Goal: Task Accomplishment & Management: Use online tool/utility

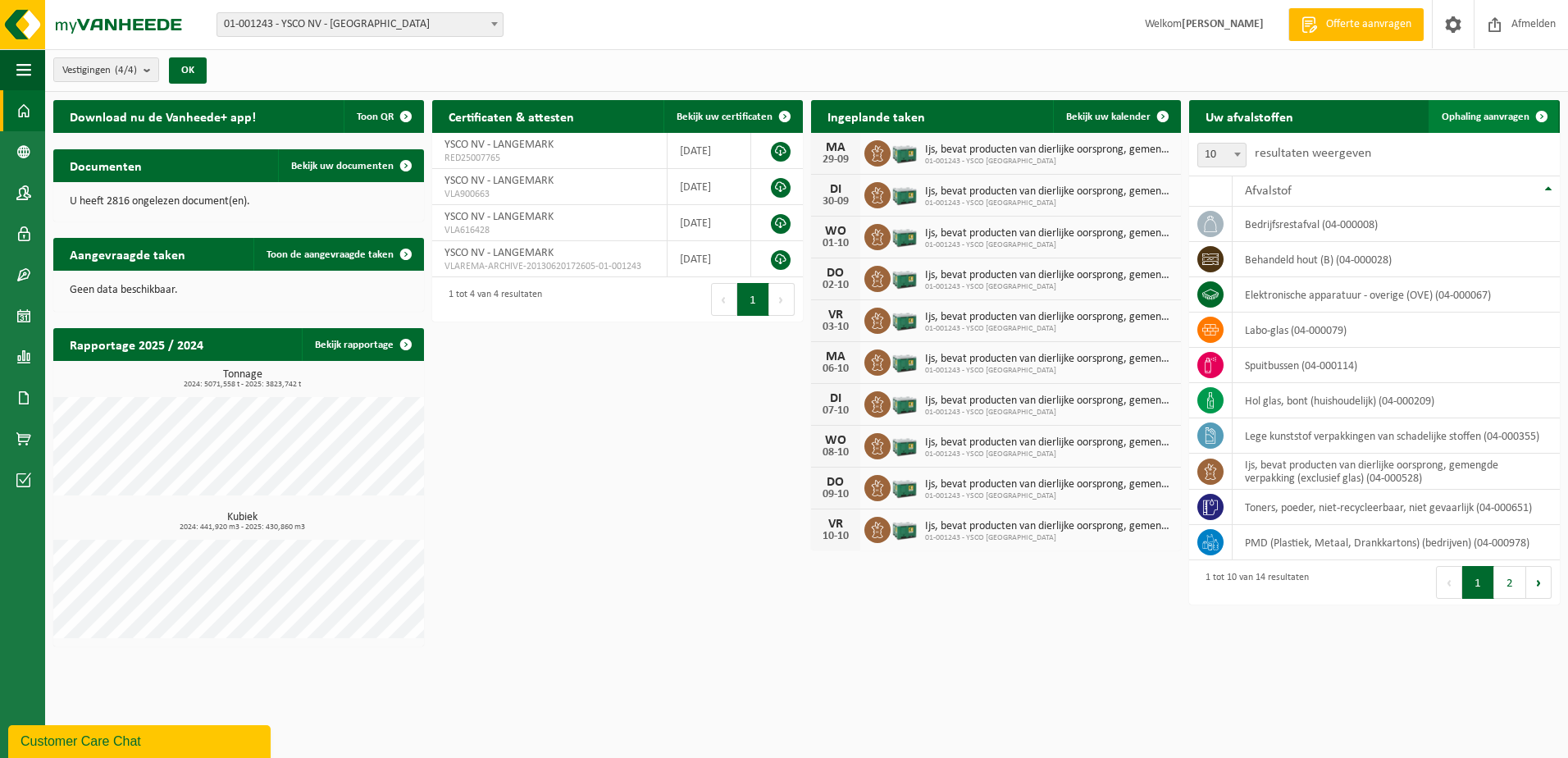
click at [1480, 112] on span "Ophaling aanvragen" at bounding box center [1486, 117] width 88 height 11
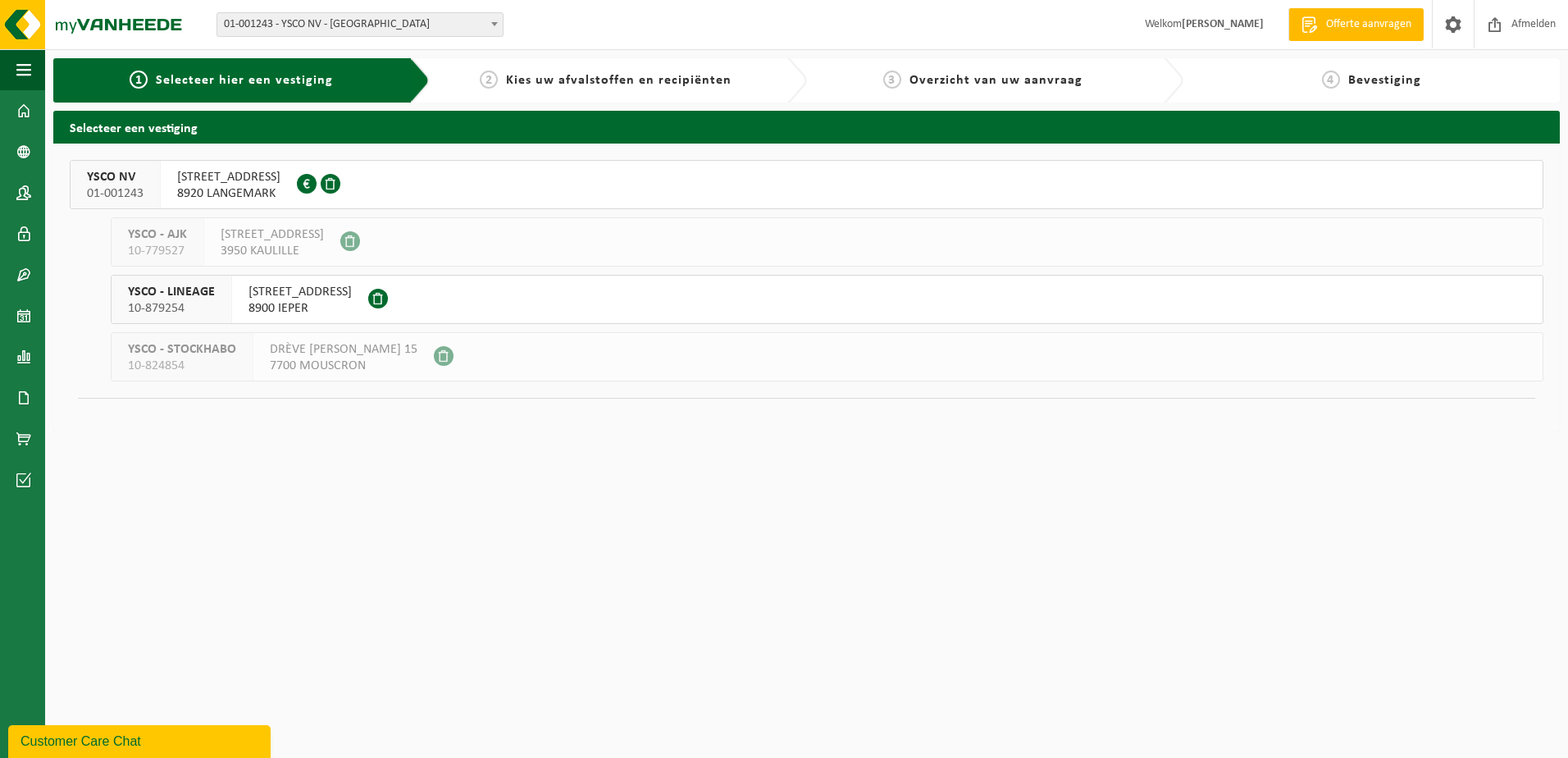
click at [416, 23] on span "01-001243 - YSCO NV - [GEOGRAPHIC_DATA]" at bounding box center [360, 25] width 285 height 23
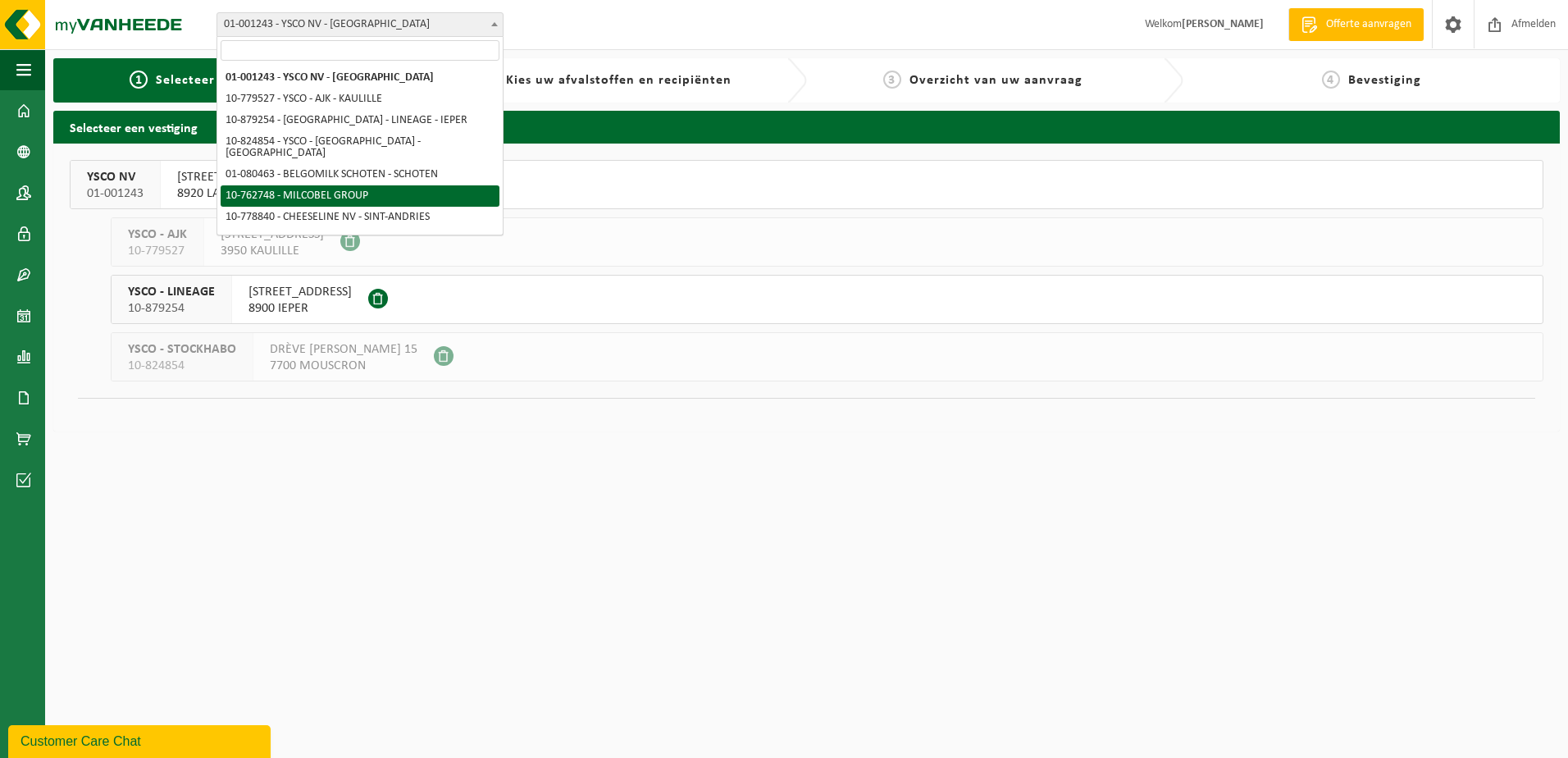
select select "11519"
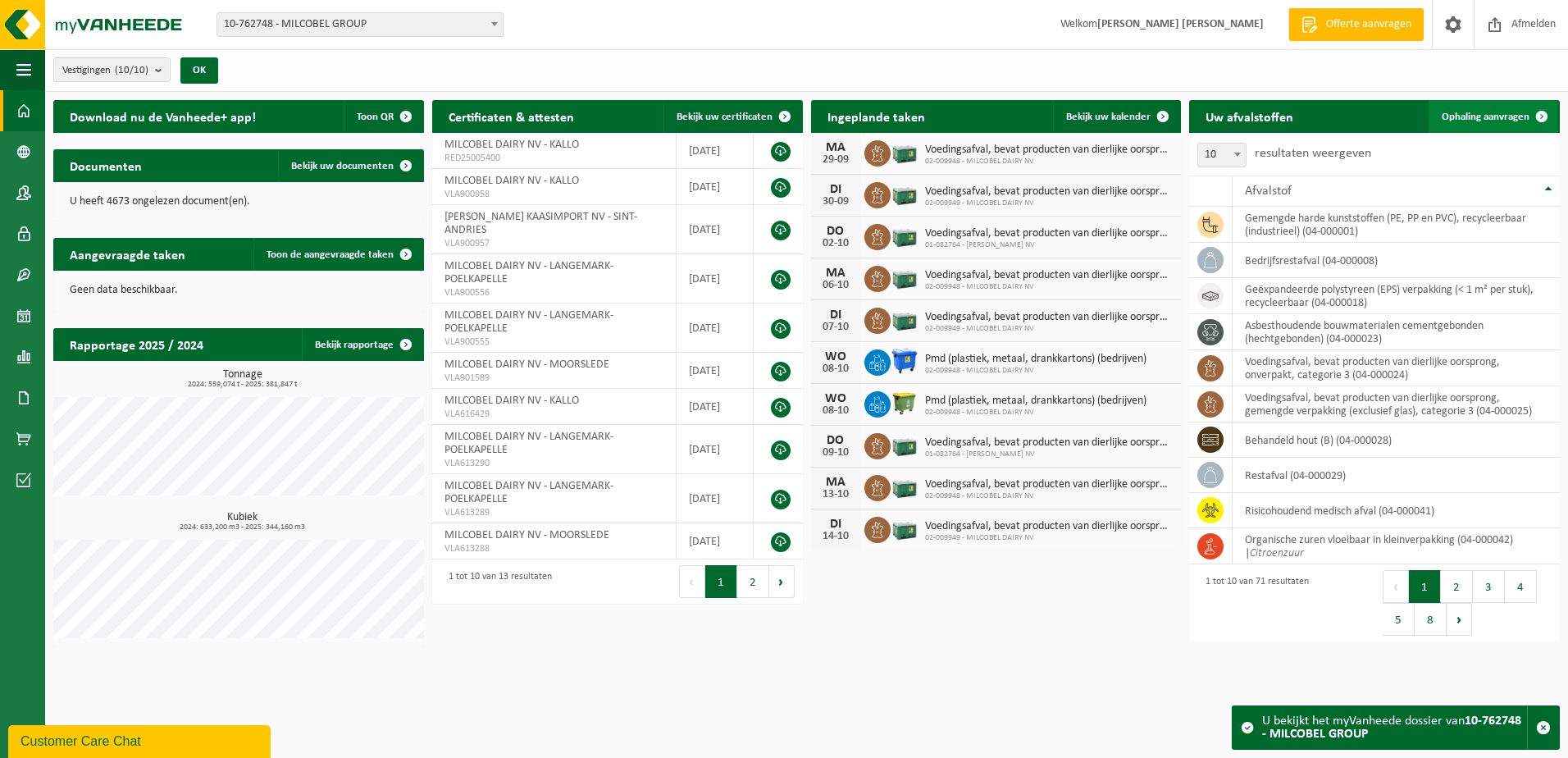
click at [1478, 119] on span "Ophaling aanvragen" at bounding box center [1486, 117] width 88 height 11
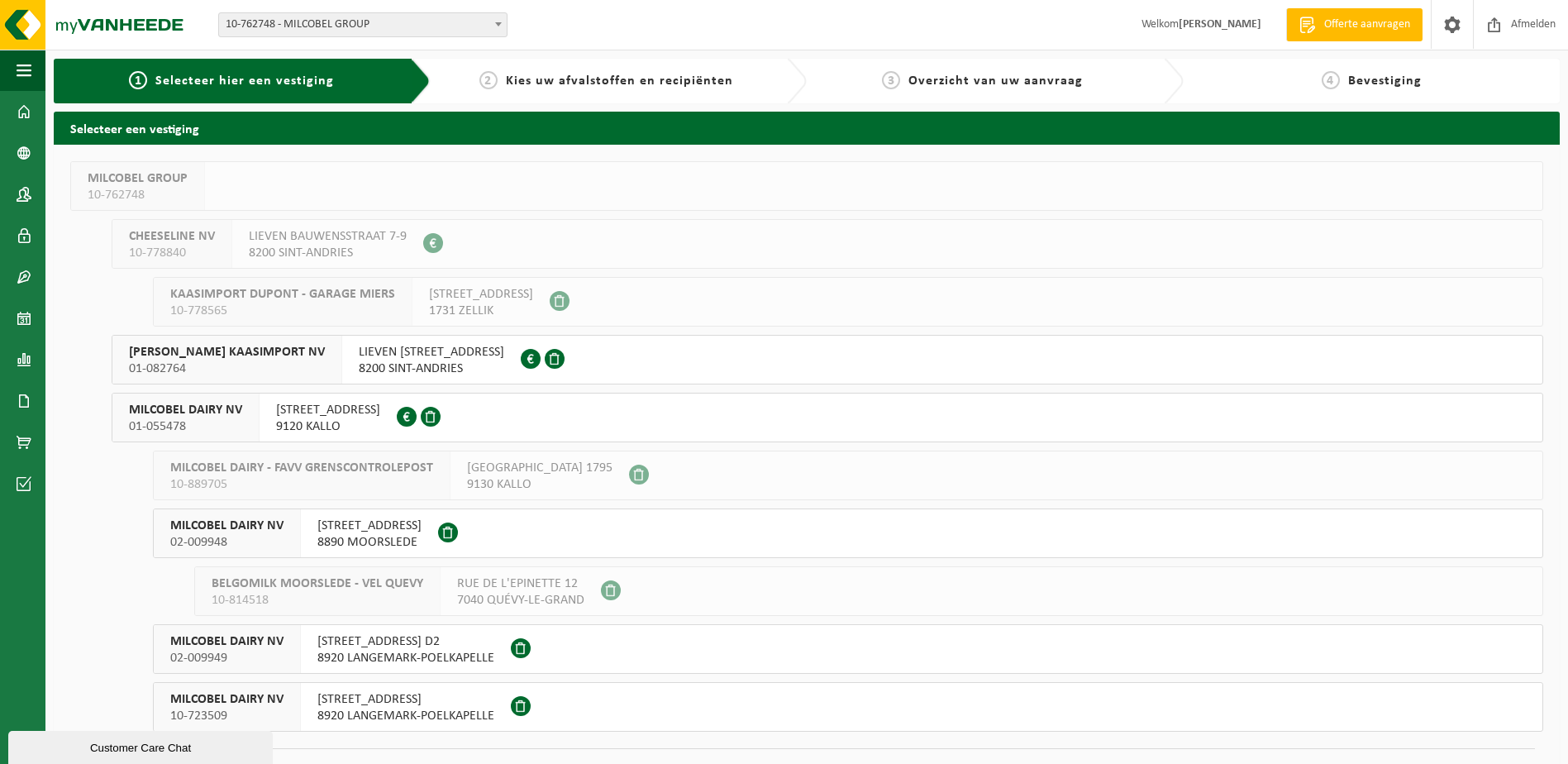
click at [327, 424] on span "9120 KALLO" at bounding box center [328, 427] width 104 height 17
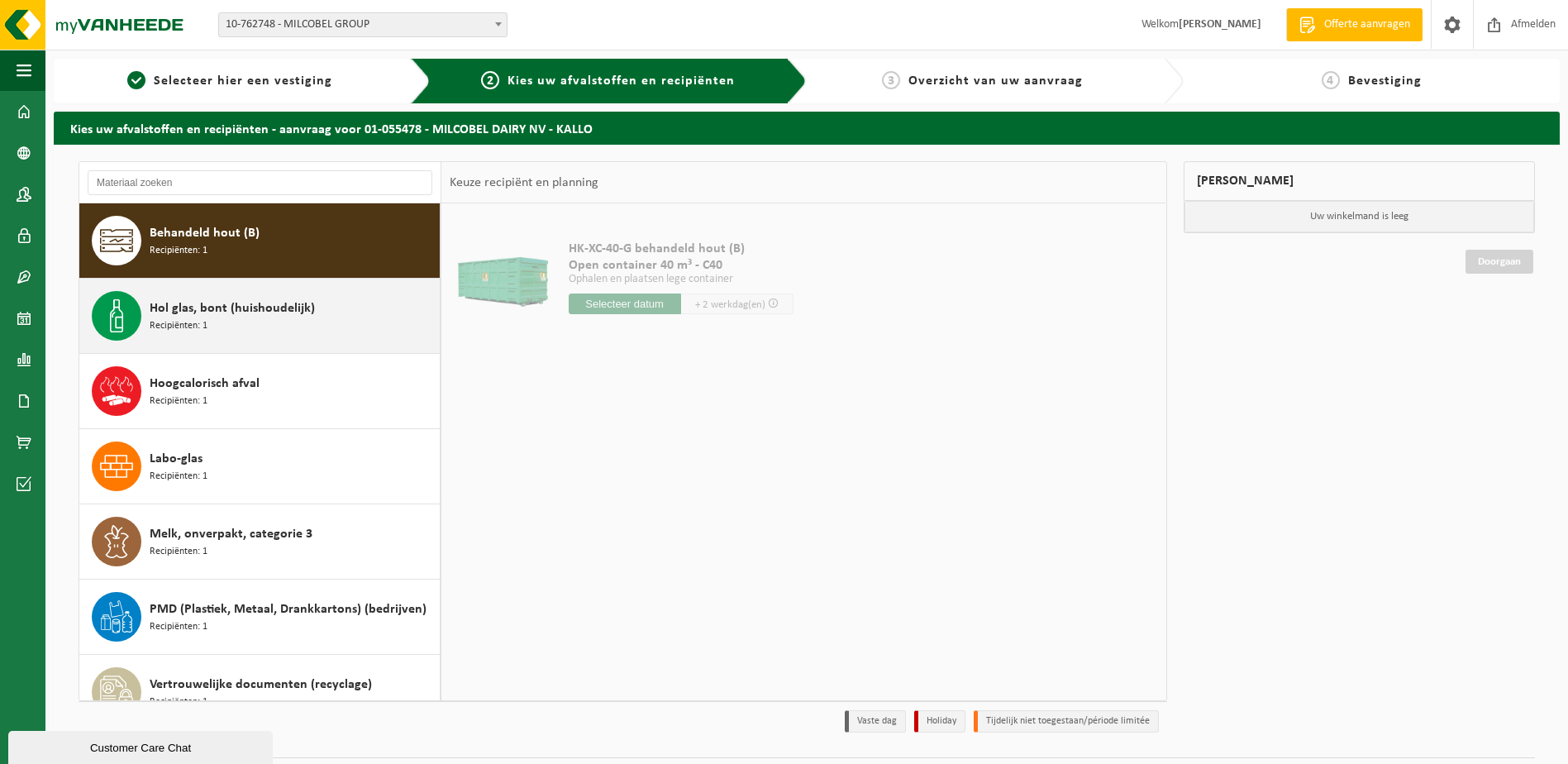
click at [250, 313] on span "Hol glas, bont (huishoudelijk)" at bounding box center [232, 308] width 165 height 19
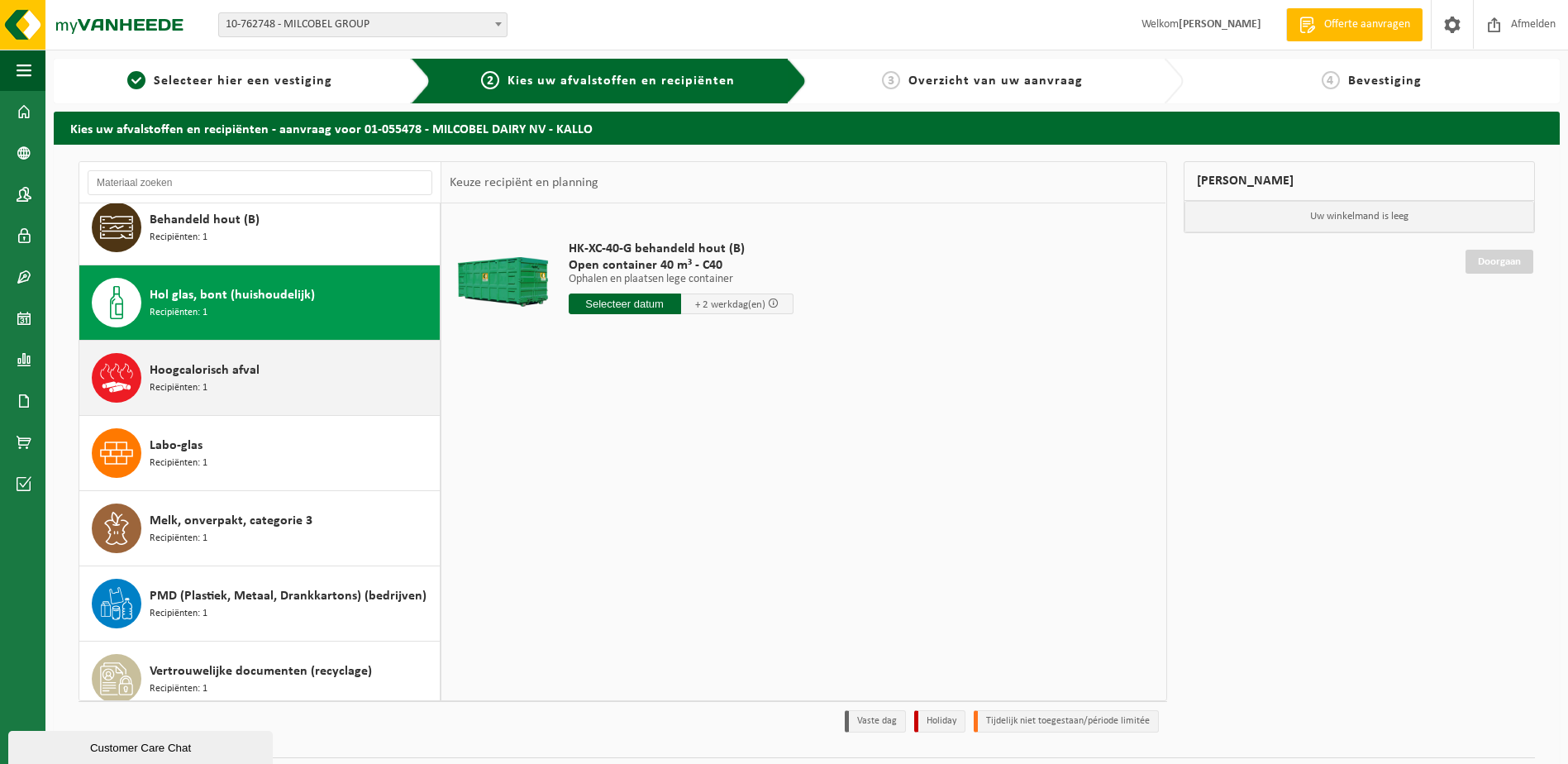
scroll to position [29, 0]
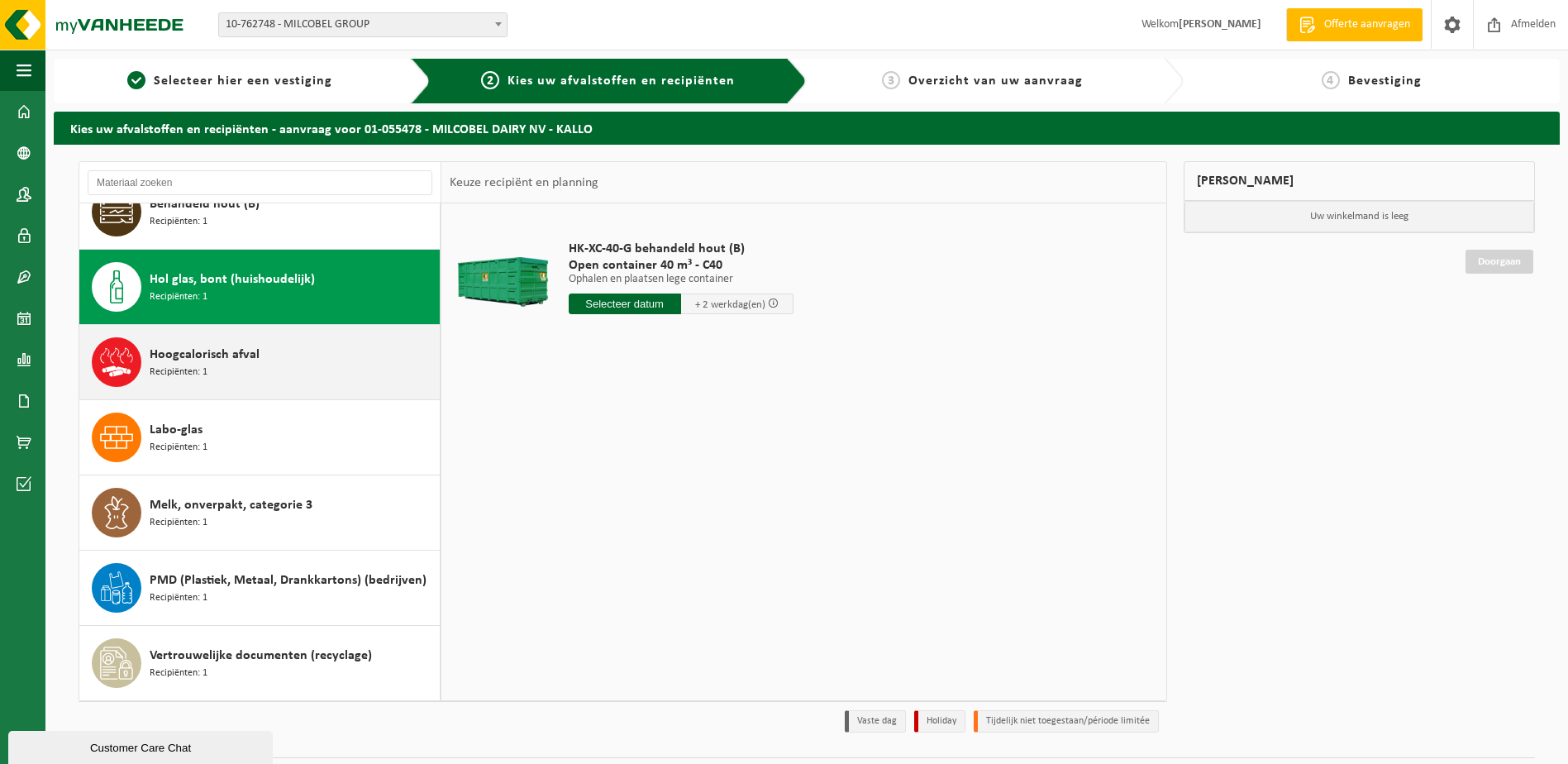
click at [246, 355] on span "Hoogcalorisch afval" at bounding box center [204, 355] width 110 height 19
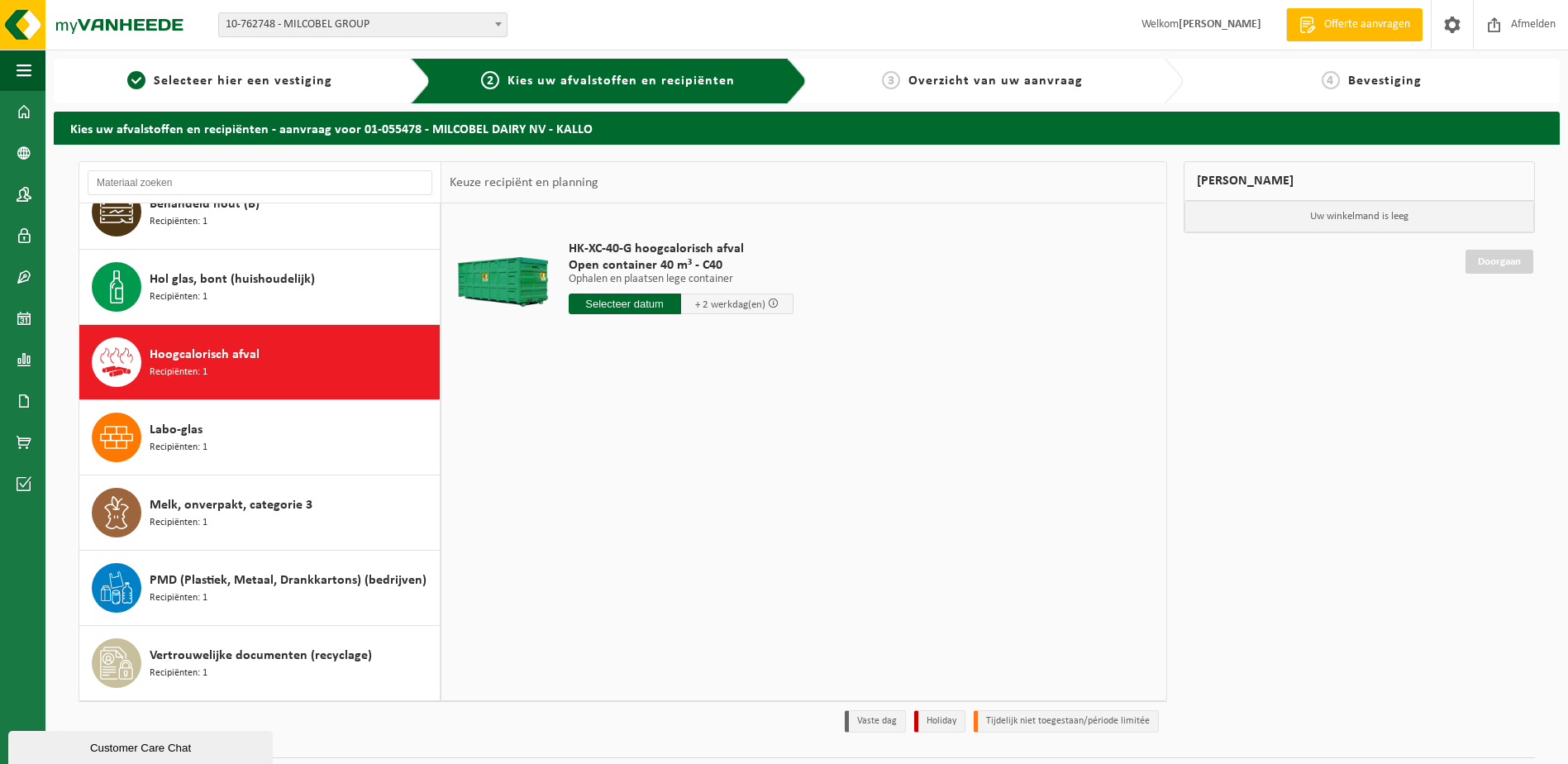
click at [630, 308] on input "text" at bounding box center [625, 304] width 112 height 20
click at [611, 499] on div "30" at bounding box center [612, 504] width 29 height 27
type input "Van 2025-09-30"
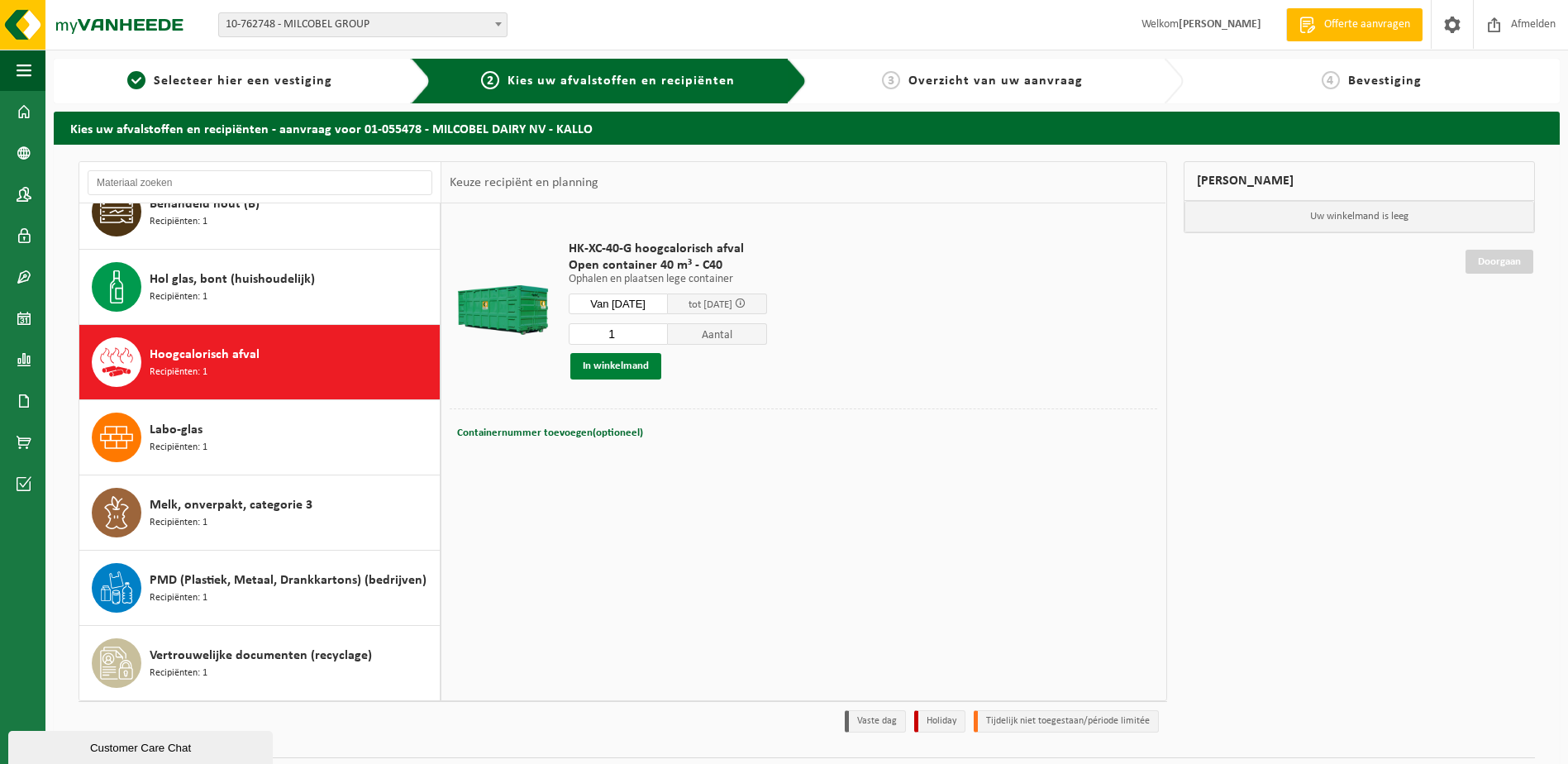
click at [621, 374] on button "In winkelmand" at bounding box center [616, 367] width 91 height 27
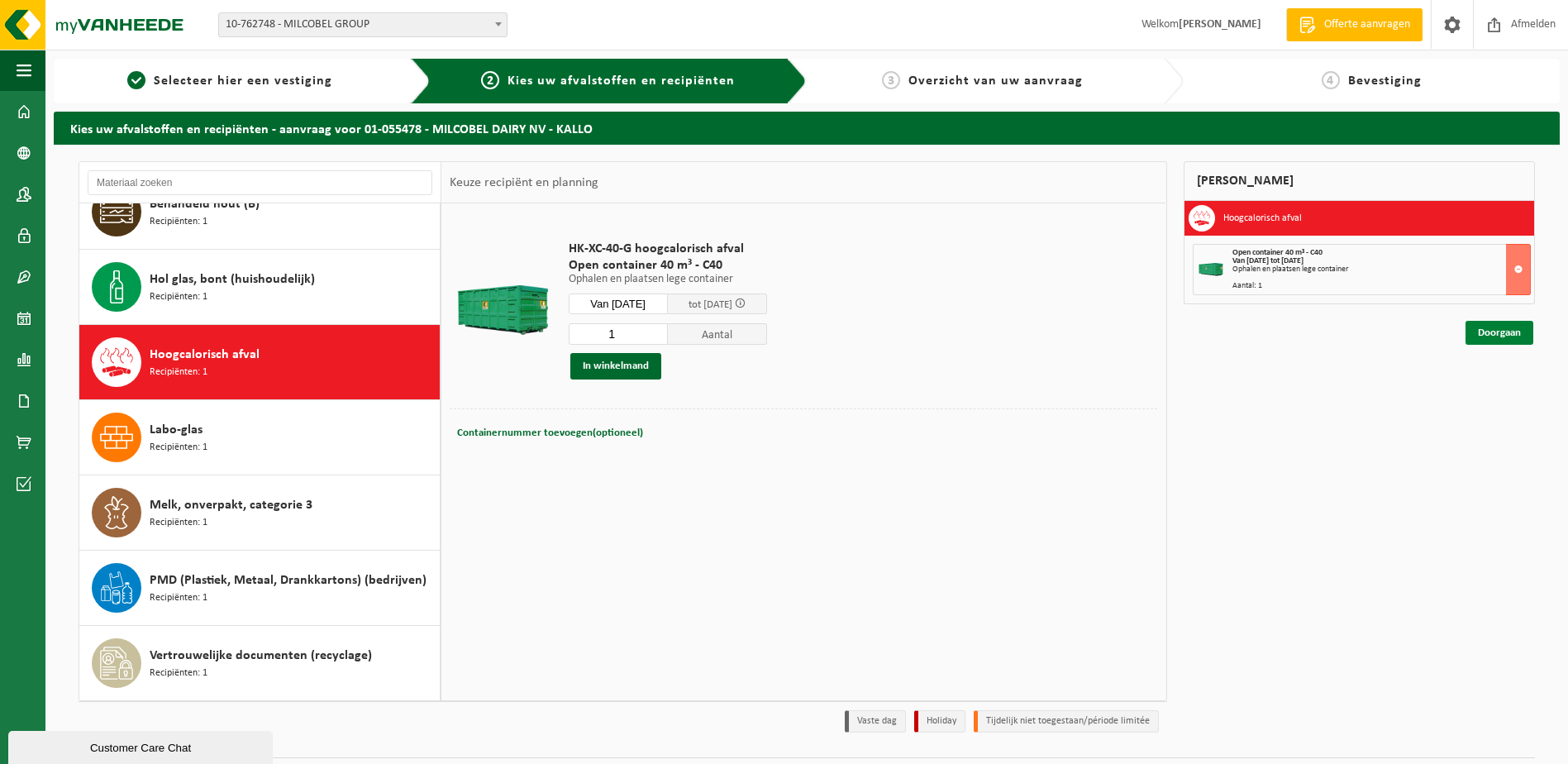
click at [1517, 328] on link "Doorgaan" at bounding box center [1500, 333] width 68 height 24
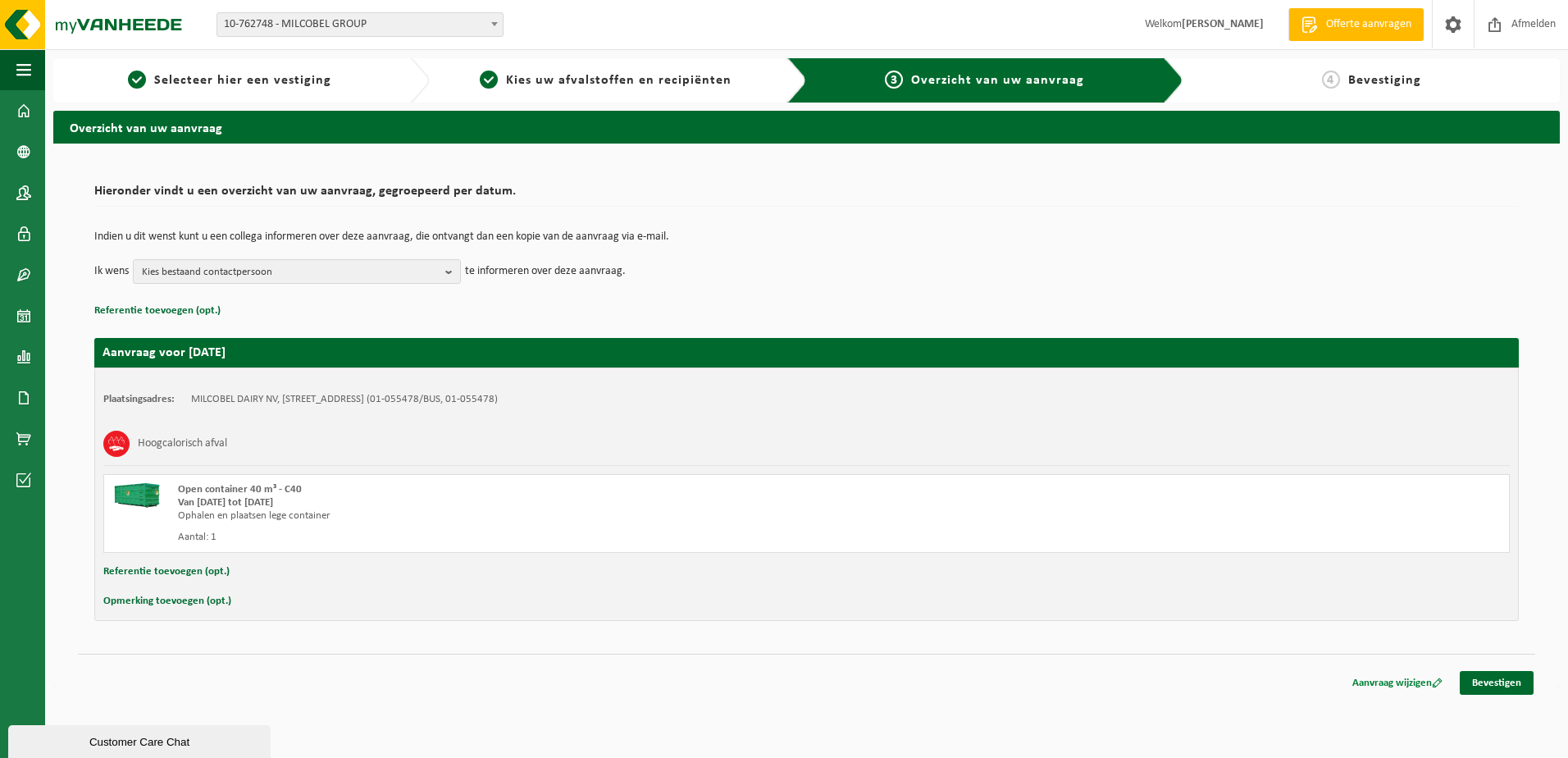
click at [1384, 675] on link "Aanvraag wijzigen" at bounding box center [1398, 682] width 115 height 24
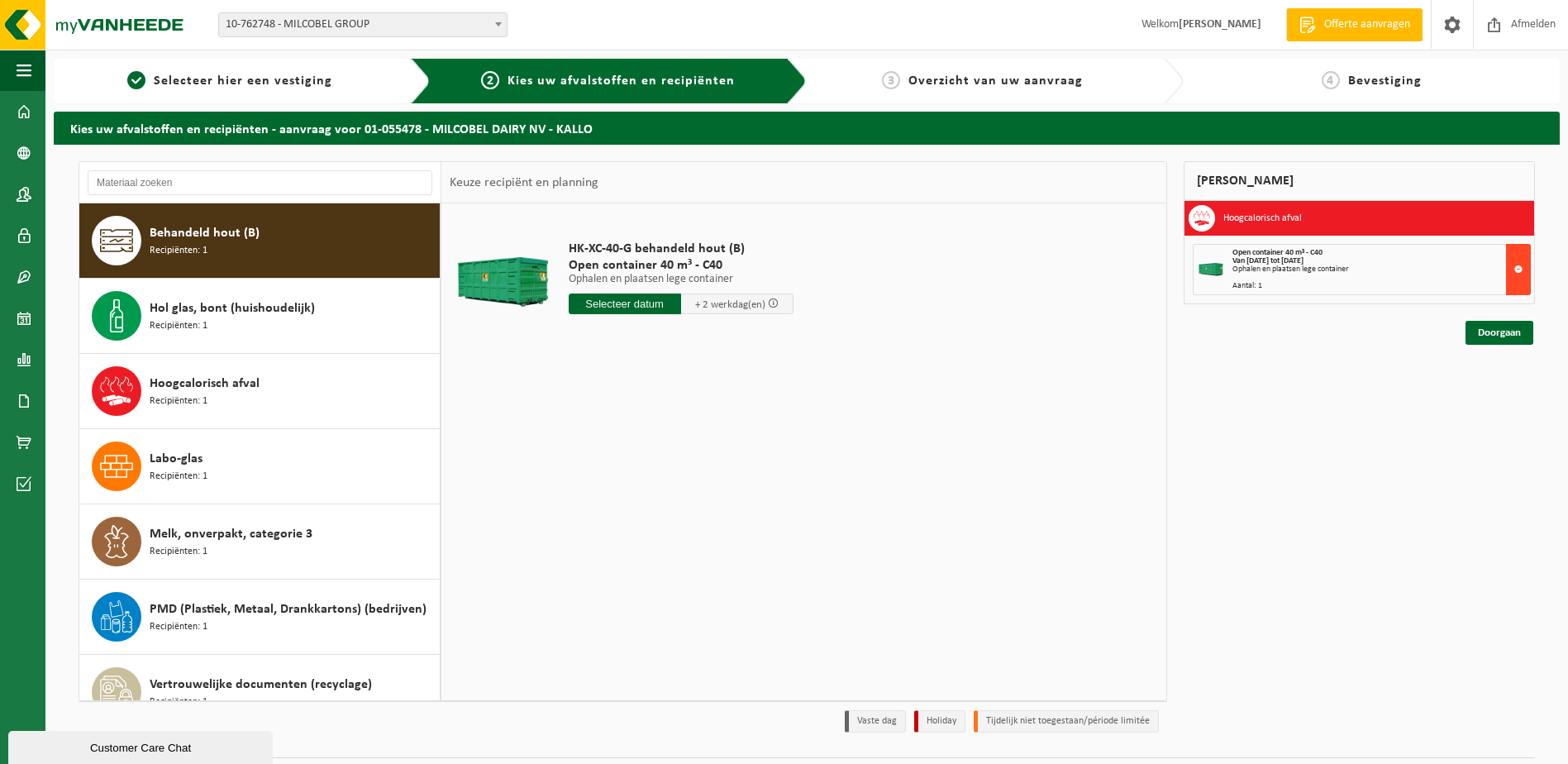
click at [1517, 267] on button at bounding box center [1518, 270] width 25 height 51
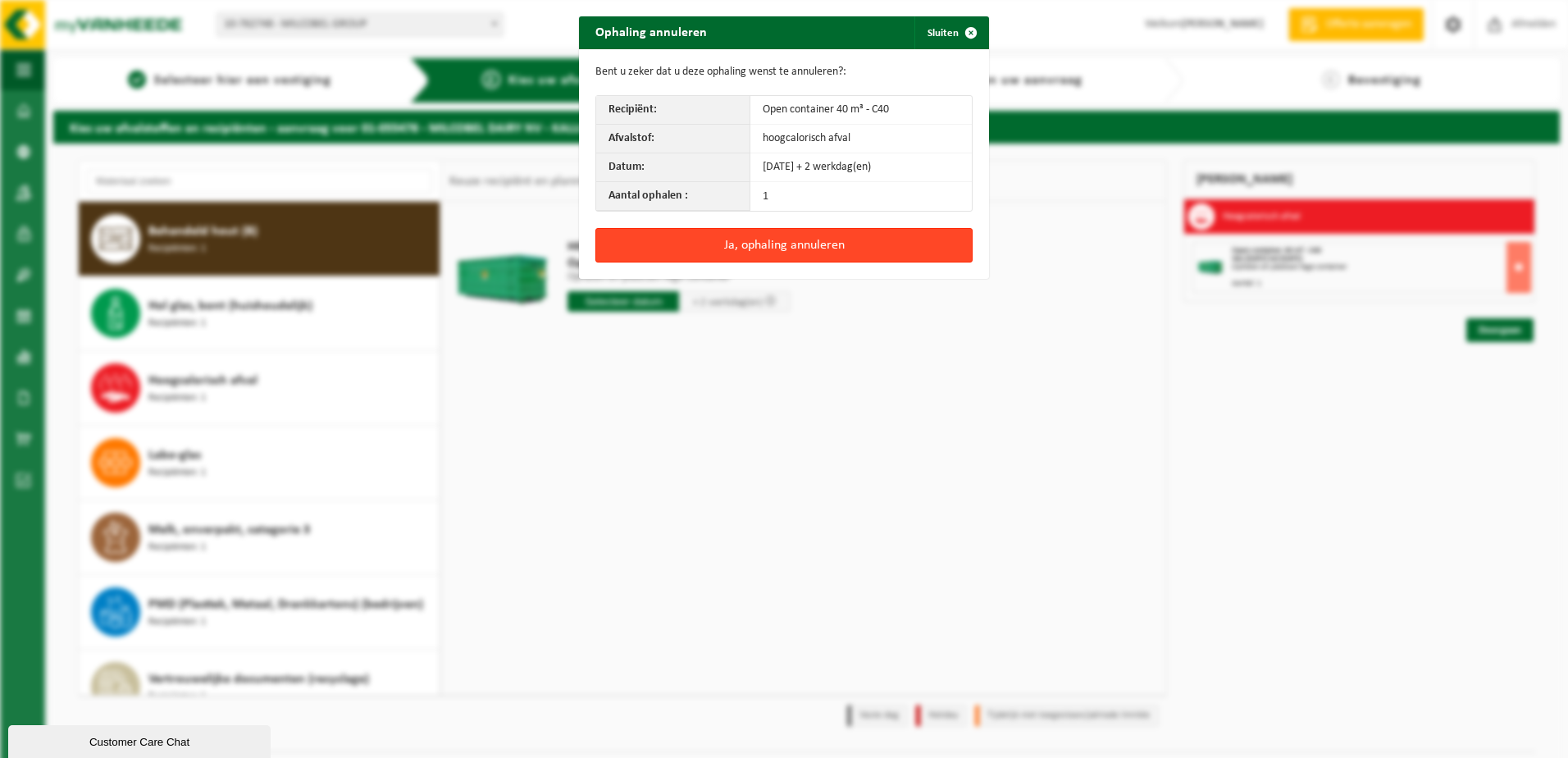
click at [795, 242] on button "Ja, ophaling annuleren" at bounding box center [784, 245] width 378 height 34
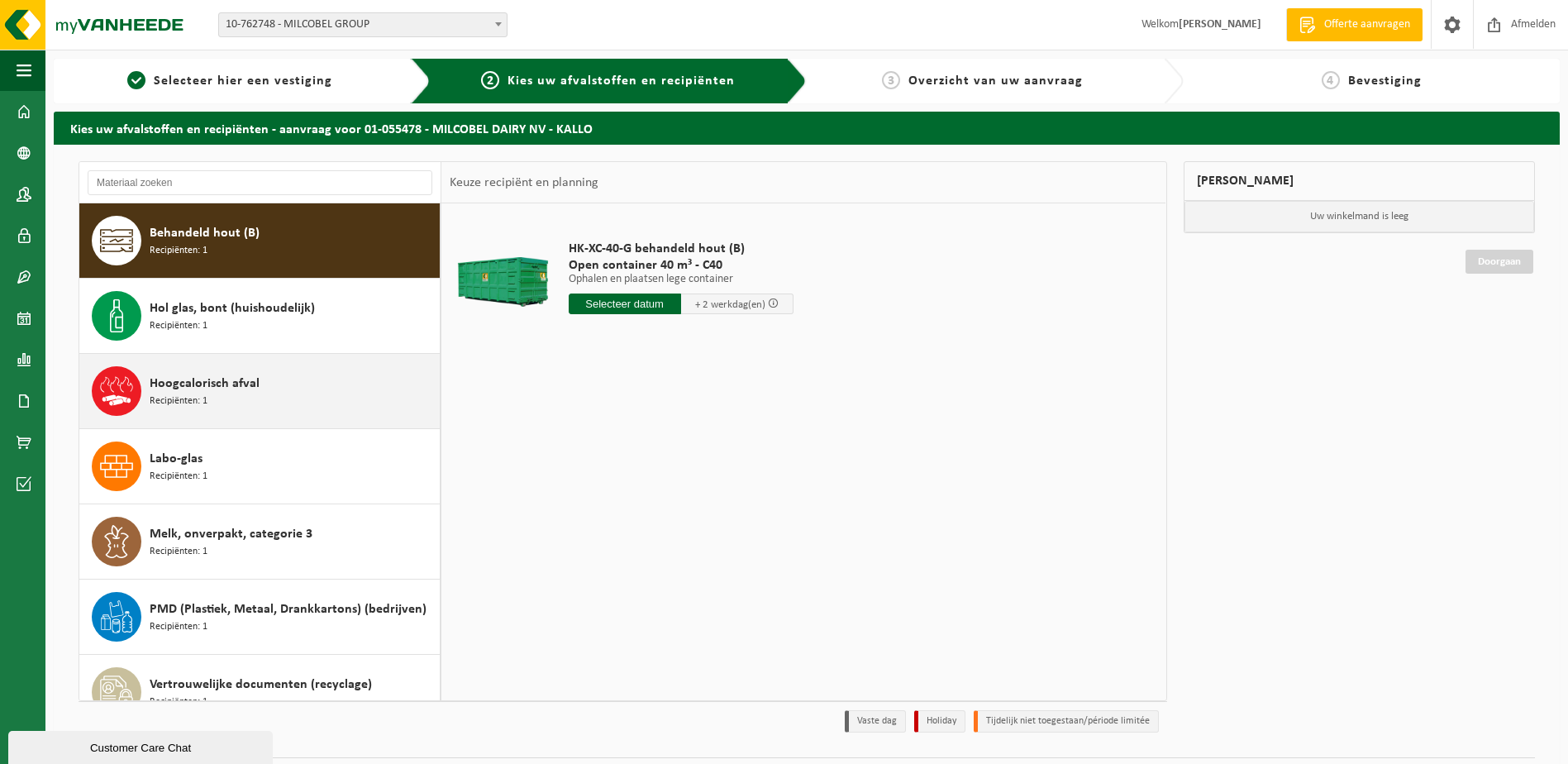
click at [211, 368] on div "Hoogcalorisch afval Recipiënten: 1" at bounding box center [292, 391] width 286 height 50
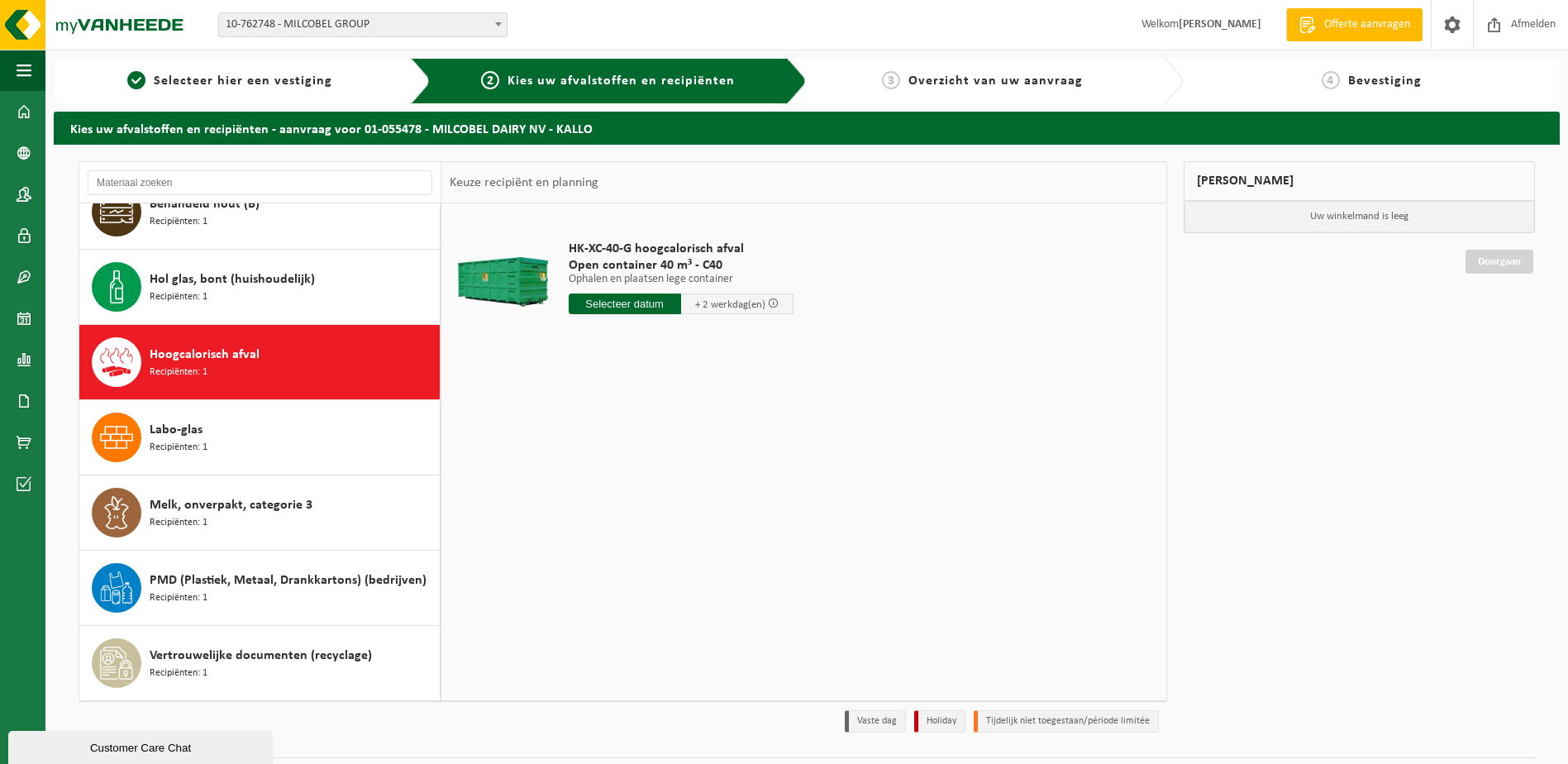
click at [634, 303] on input "text" at bounding box center [625, 304] width 112 height 20
click at [643, 506] on div "1" at bounding box center [642, 504] width 29 height 27
type input "Van 2025-10-01"
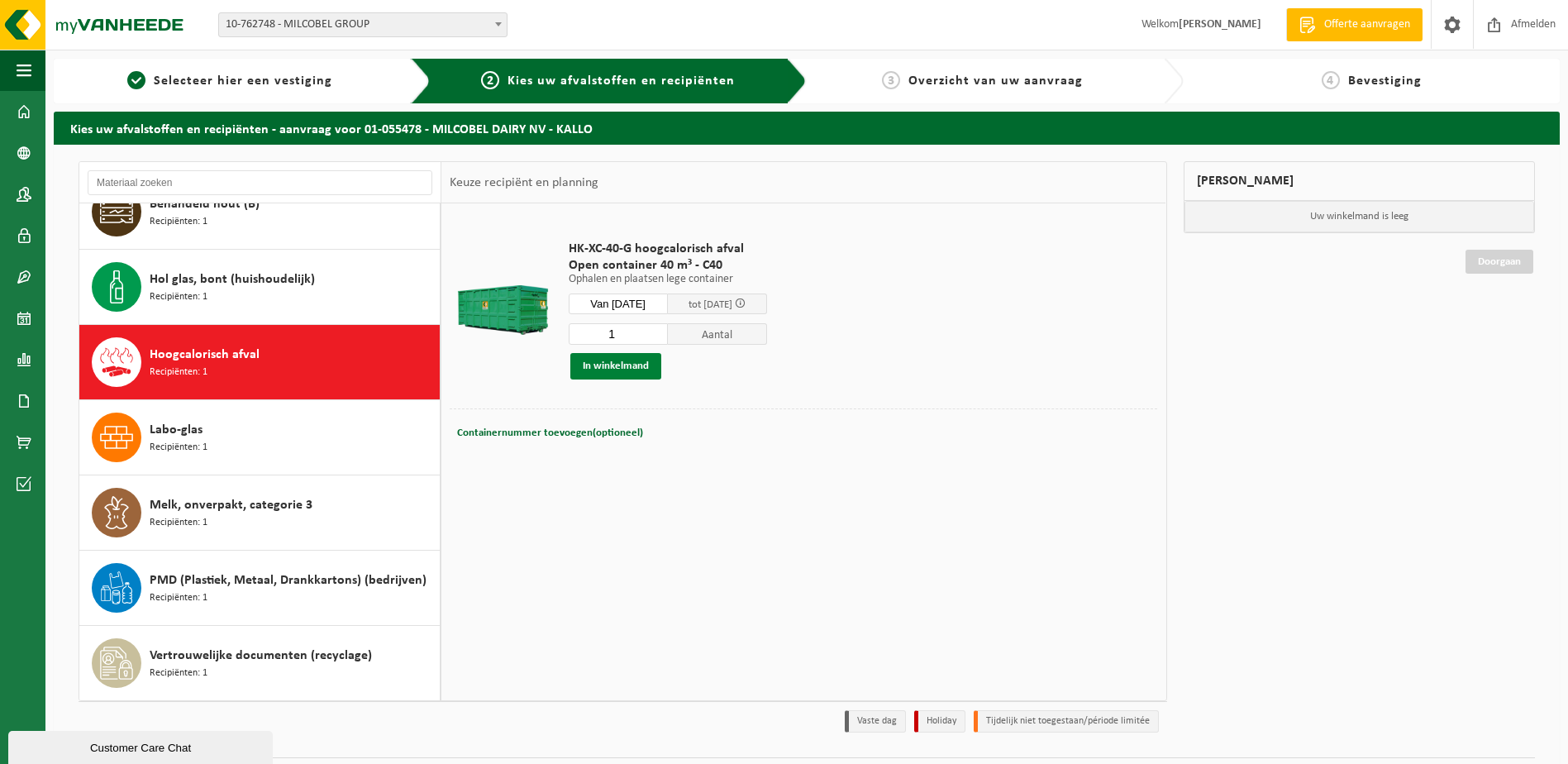
click at [611, 359] on button "In winkelmand" at bounding box center [616, 367] width 91 height 27
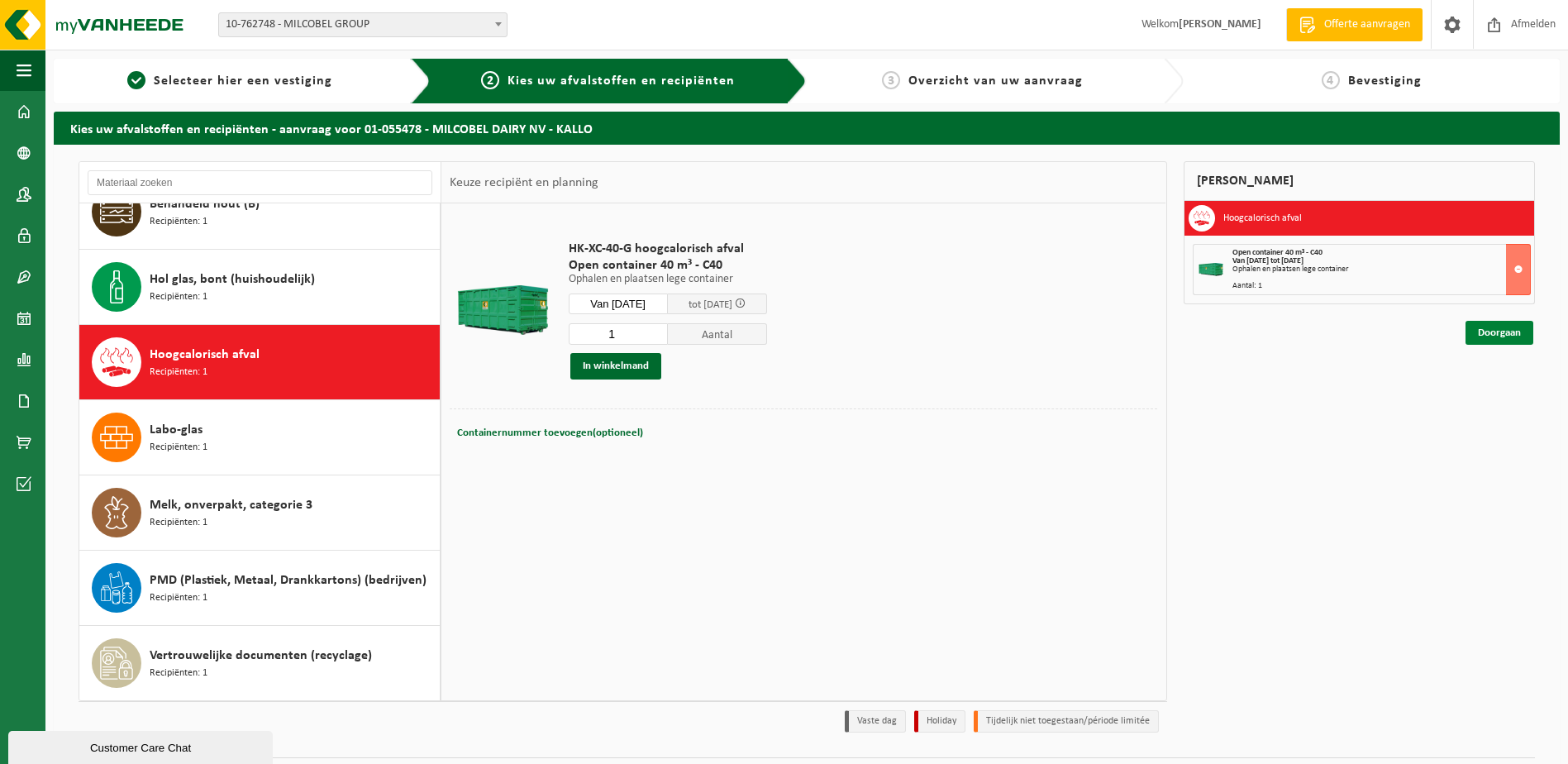
click at [1491, 328] on link "Doorgaan" at bounding box center [1500, 333] width 68 height 24
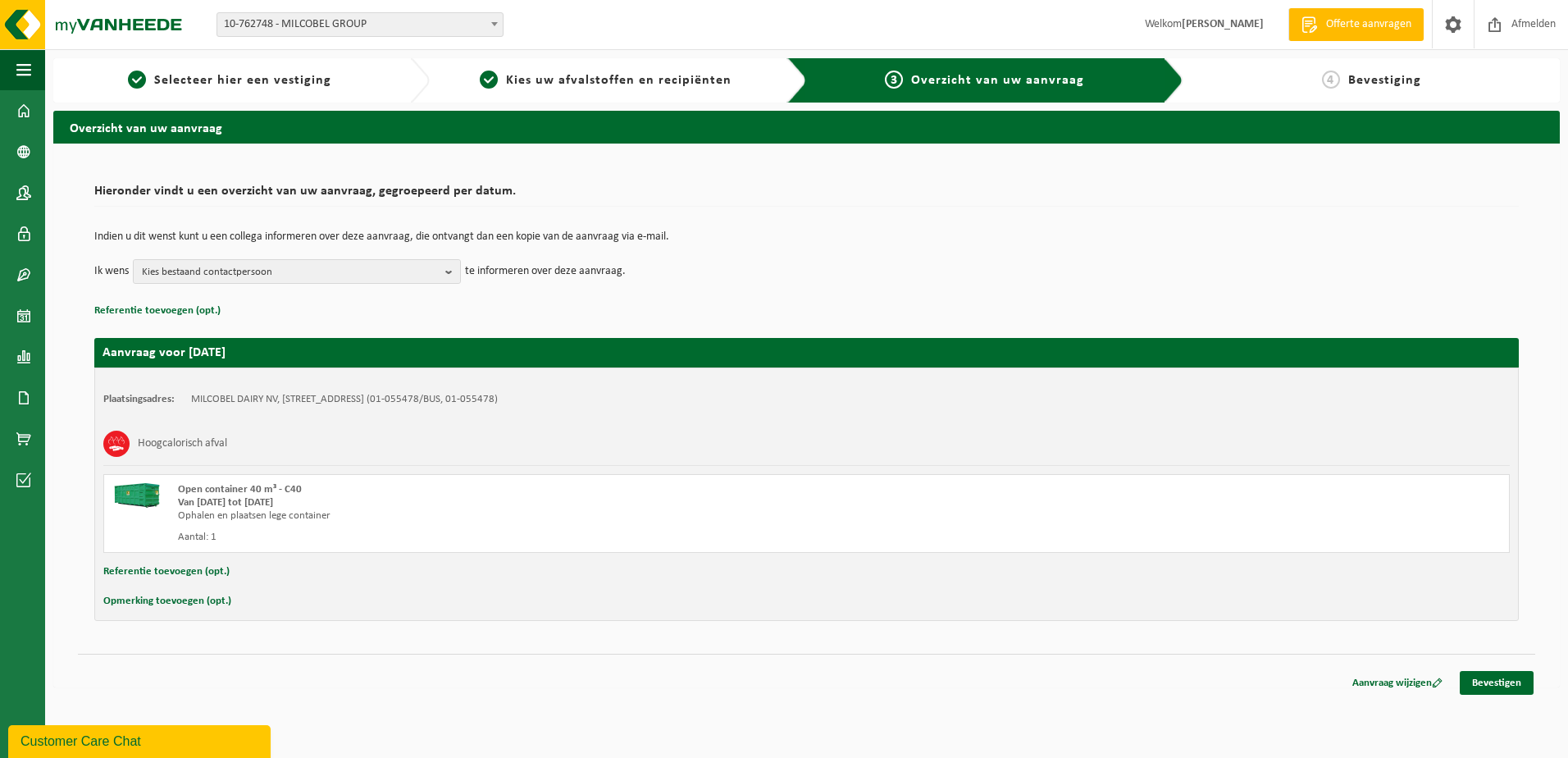
click at [1488, 668] on div "Aanvraag wijzigen Bevestigen" at bounding box center [807, 663] width 1457 height 18
click at [1485, 679] on link "Bevestigen" at bounding box center [1497, 682] width 74 height 24
